Goal: Check status: Check status

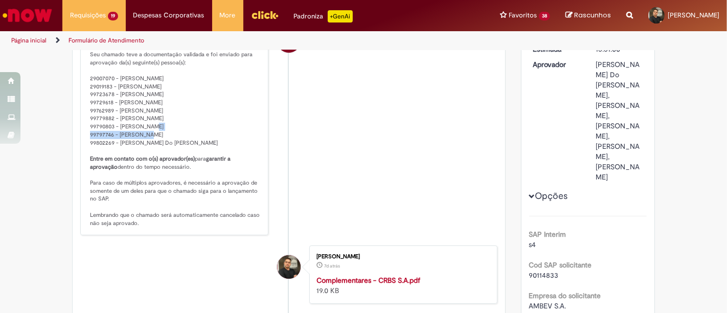
scroll to position [150, 0]
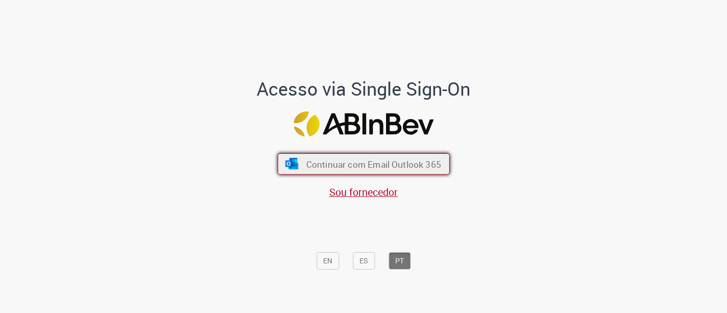
click at [321, 167] on span "Continuar com Email Outlook 365" at bounding box center [373, 164] width 135 height 12
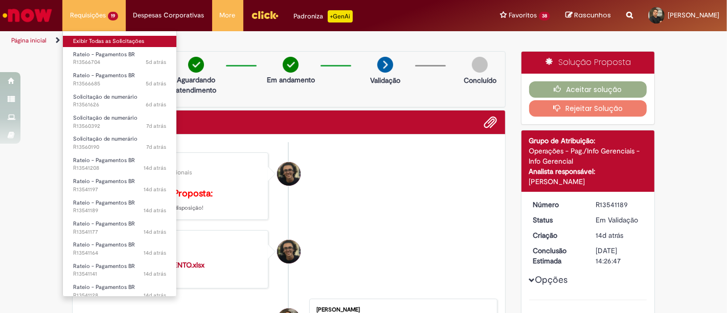
click at [143, 43] on link "Exibir Todas as Solicitações" at bounding box center [119, 41] width 113 height 11
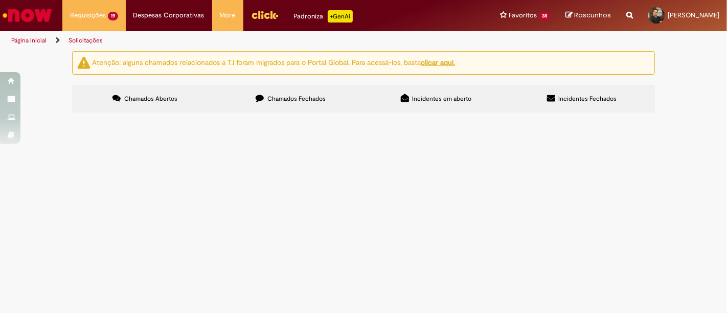
scroll to position [261, 0]
click at [0, 0] on div at bounding box center [0, 0] width 0 height 0
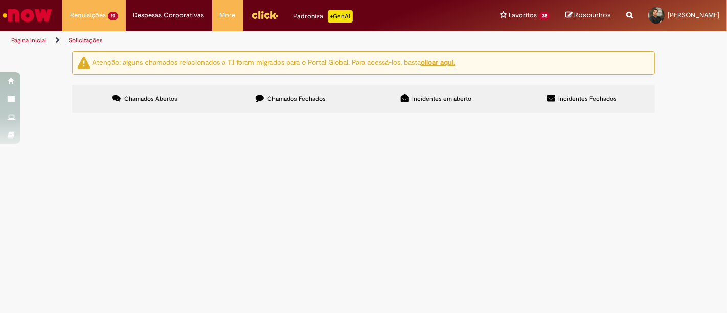
click at [0, 0] on div at bounding box center [0, 0] width 0 height 0
click at [301, 97] on span "Chamados Fechados" at bounding box center [296, 99] width 58 height 8
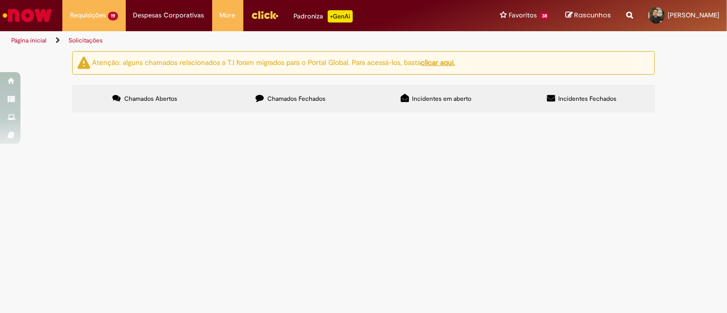
click at [0, 0] on link at bounding box center [0, 0] width 0 height 0
click at [0, 0] on span "Pagamento complementares arval" at bounding box center [0, 0] width 0 height 0
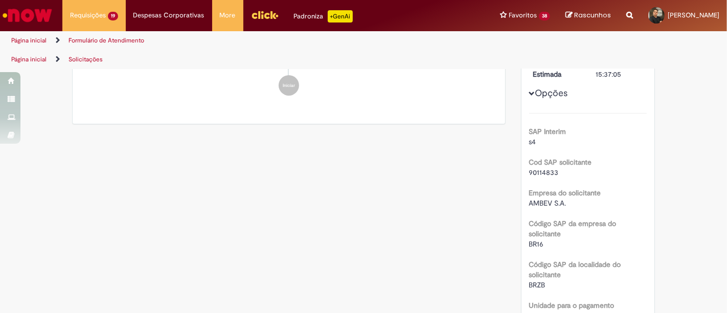
click at [195, 96] on li "Iniciar" at bounding box center [288, 85] width 417 height 20
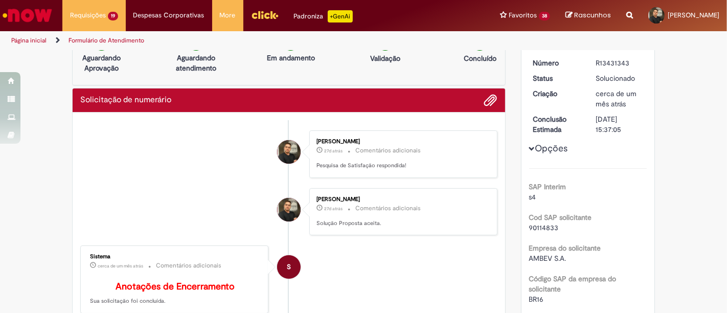
scroll to position [21, 0]
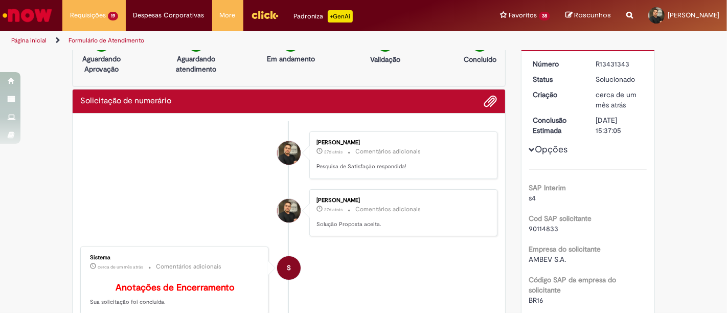
click at [612, 60] on div "R13431343" at bounding box center [619, 64] width 48 height 10
copy div "R13431343"
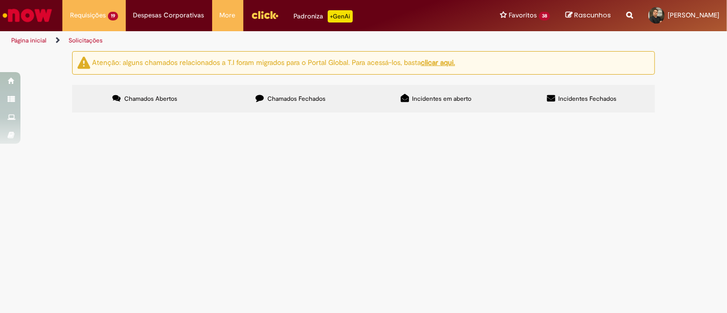
scroll to position [44, 0]
click at [287, 85] on label "Chamados Fechados" at bounding box center [291, 99] width 146 height 28
click at [0, 0] on section "Itens solicitados Exportar como PDF Exportar como Excel Exportar como CSV Itens…" at bounding box center [0, 0] width 0 height 0
click at [175, 85] on label "Chamados Abertos" at bounding box center [145, 99] width 146 height 28
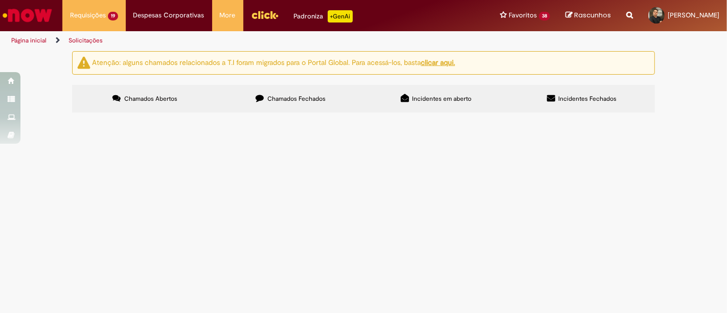
scroll to position [68, 0]
click at [0, 0] on span "Pagamento aluguel Arval" at bounding box center [0, 0] width 0 height 0
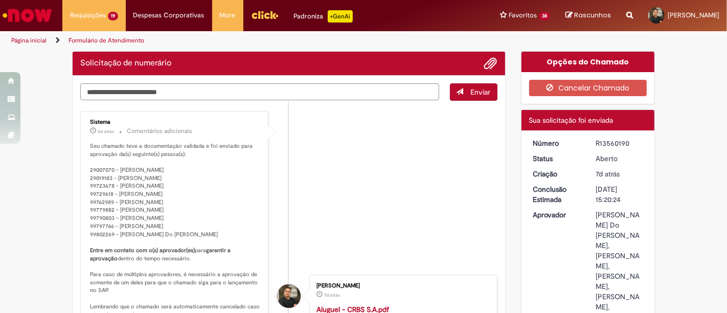
click at [284, 186] on ul "Sistema 5d atrás 5 dias atrás Comentários adicionais Seu chamado teve a documen…" at bounding box center [288, 267] width 417 height 332
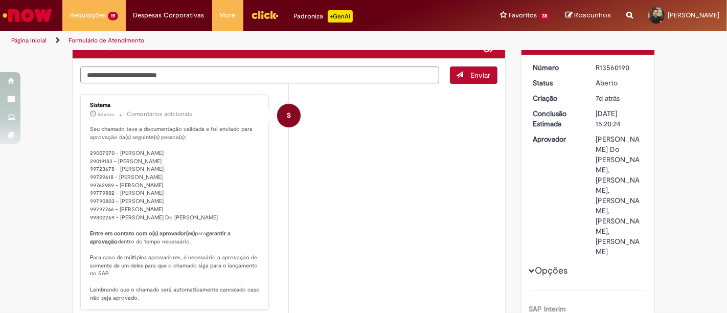
scroll to position [68, 0]
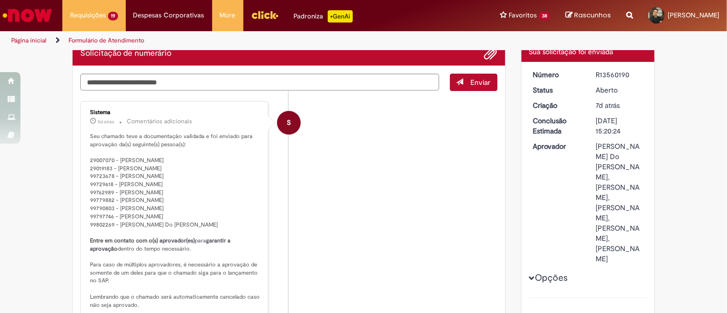
drag, startPoint x: 219, startPoint y: 225, endPoint x: 110, endPoint y: 223, distance: 108.8
click at [110, 223] on p "Seu chamado teve a documentação validada e foi enviado para aprovação da(s) seg…" at bounding box center [175, 220] width 170 height 176
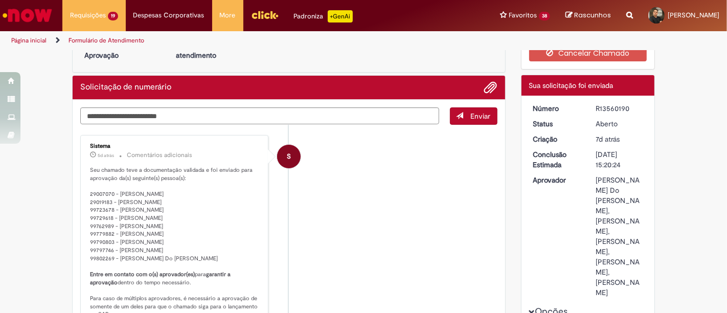
scroll to position [35, 0]
drag, startPoint x: 623, startPoint y: 107, endPoint x: 587, endPoint y: 108, distance: 36.3
click at [588, 108] on dd "R13560190" at bounding box center [619, 108] width 63 height 10
copy div "R13560190"
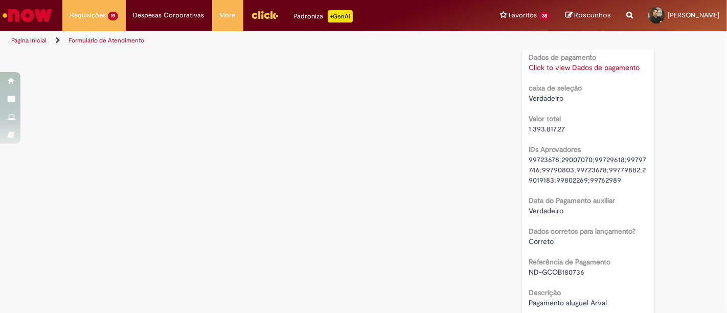
scroll to position [1238, 0]
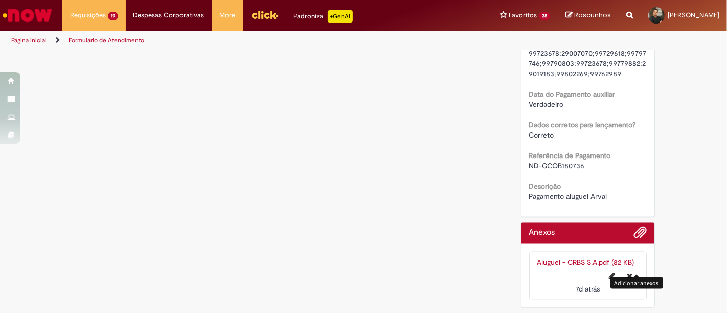
click at [638, 228] on span "Adicionar anexos" at bounding box center [640, 232] width 12 height 12
click at [581, 261] on link "Aluguel - CRBS S.A.pdf (82 KB)" at bounding box center [585, 262] width 97 height 9
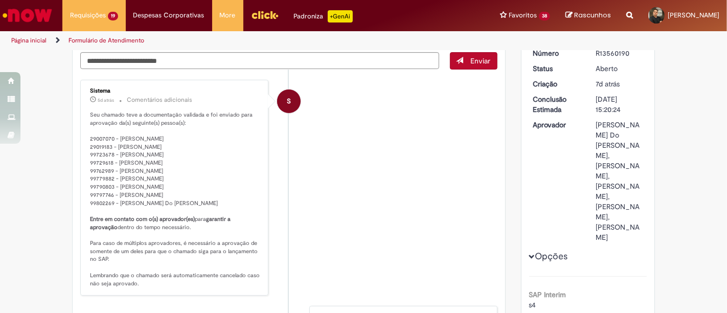
scroll to position [68, 0]
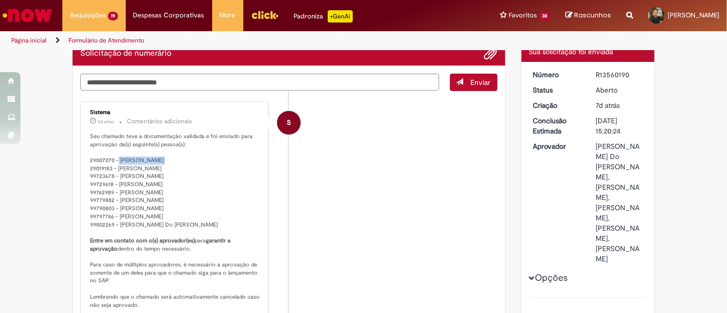
drag, startPoint x: 152, startPoint y: 157, endPoint x: 112, endPoint y: 155, distance: 39.4
click at [112, 155] on p "Seu chamado teve a documentação validada e foi enviado para aprovação da(s) seg…" at bounding box center [175, 220] width 170 height 176
copy p "[PERSON_NAME]"
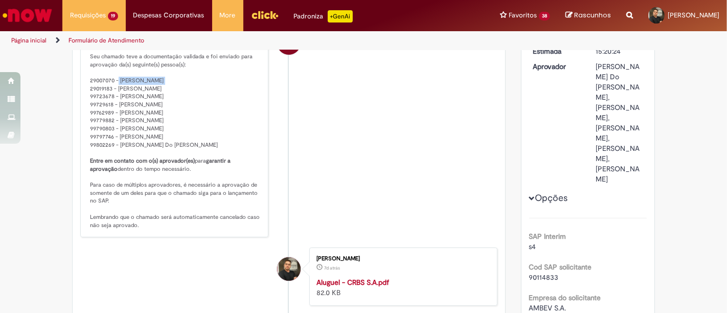
scroll to position [147, 0]
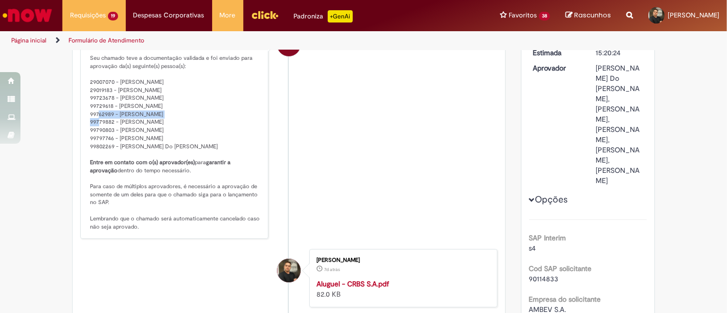
drag, startPoint x: 177, startPoint y: 105, endPoint x: 113, endPoint y: 103, distance: 63.9
click at [113, 103] on p "Seu chamado teve a documentação validada e foi enviado para aprovação da(s) seg…" at bounding box center [175, 142] width 170 height 176
copy p "[PERSON_NAME]"
drag, startPoint x: 186, startPoint y: 96, endPoint x: 116, endPoint y: 98, distance: 70.0
click at [116, 98] on p "Seu chamado teve a documentação validada e foi enviado para aprovação da(s) seg…" at bounding box center [175, 142] width 170 height 176
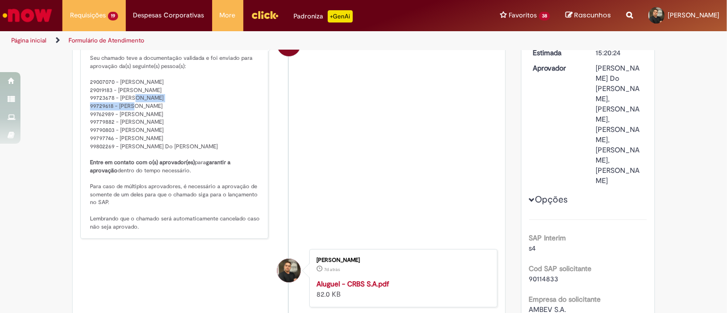
copy p "[PERSON_NAME]"
copy p "Carina Surge [PERSON_NAME]"
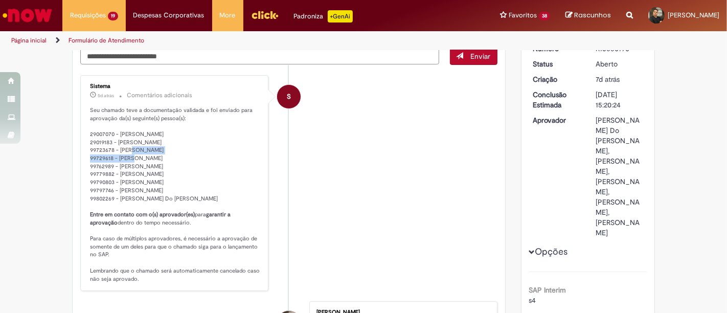
scroll to position [0, 0]
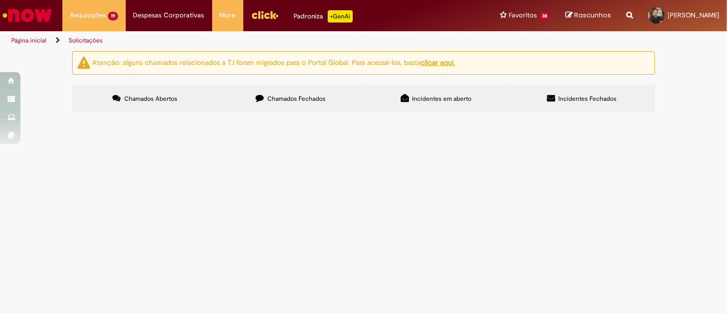
scroll to position [25, 0]
click at [0, 0] on span "Pagamento nota de complementares arval" at bounding box center [0, 0] width 0 height 0
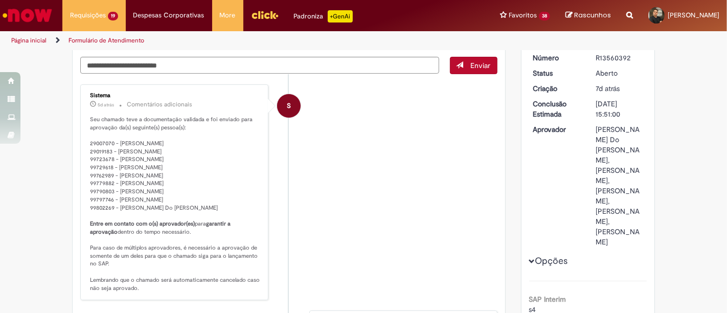
scroll to position [4, 0]
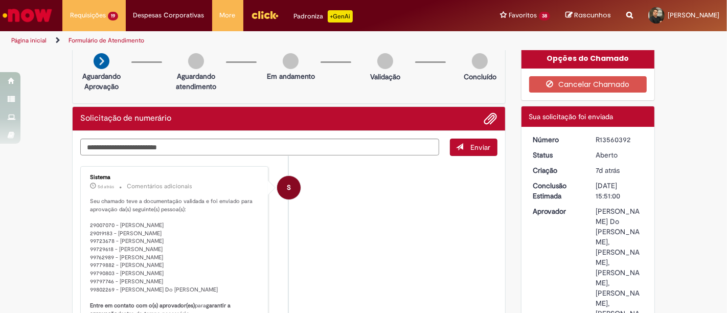
drag, startPoint x: 593, startPoint y: 136, endPoint x: 637, endPoint y: 134, distance: 43.5
click at [637, 134] on div "R13560392" at bounding box center [619, 139] width 48 height 10
drag, startPoint x: 591, startPoint y: 138, endPoint x: 633, endPoint y: 135, distance: 42.0
click at [633, 135] on div "R13560392" at bounding box center [619, 139] width 48 height 10
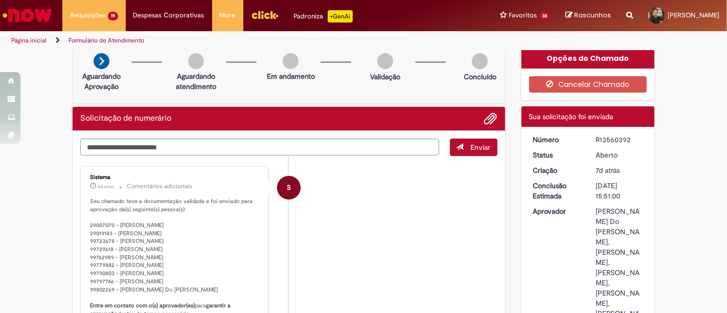
copy div "R13560392"
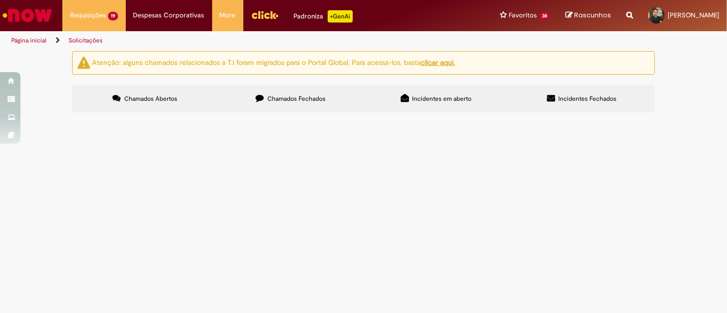
click at [0, 0] on span "pagamento de multas da arval" at bounding box center [0, 0] width 0 height 0
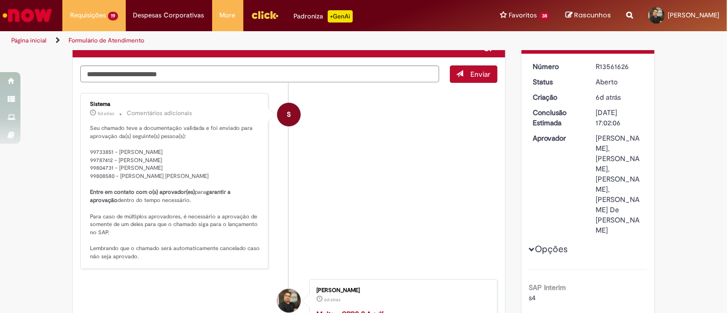
scroll to position [76, 0]
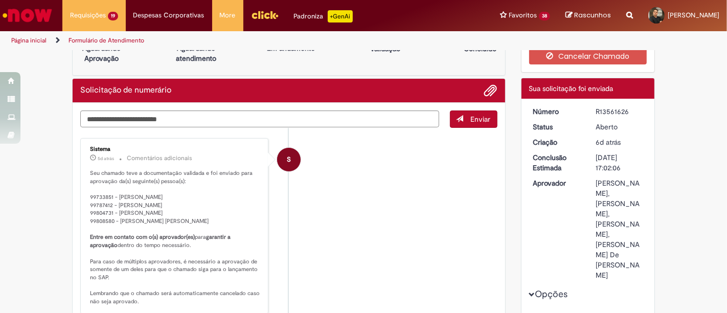
scroll to position [32, 0]
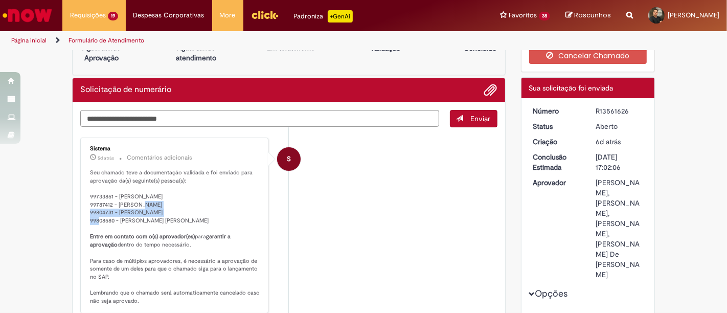
drag, startPoint x: 199, startPoint y: 204, endPoint x: 112, endPoint y: 203, distance: 87.4
click at [112, 203] on p "Seu chamado teve a documentação validada e foi enviado para aprovação da(s) seg…" at bounding box center [175, 237] width 170 height 136
copy p "Daniella Camargo Pinto De Oliveira"
